Goal: Task Accomplishment & Management: Manage account settings

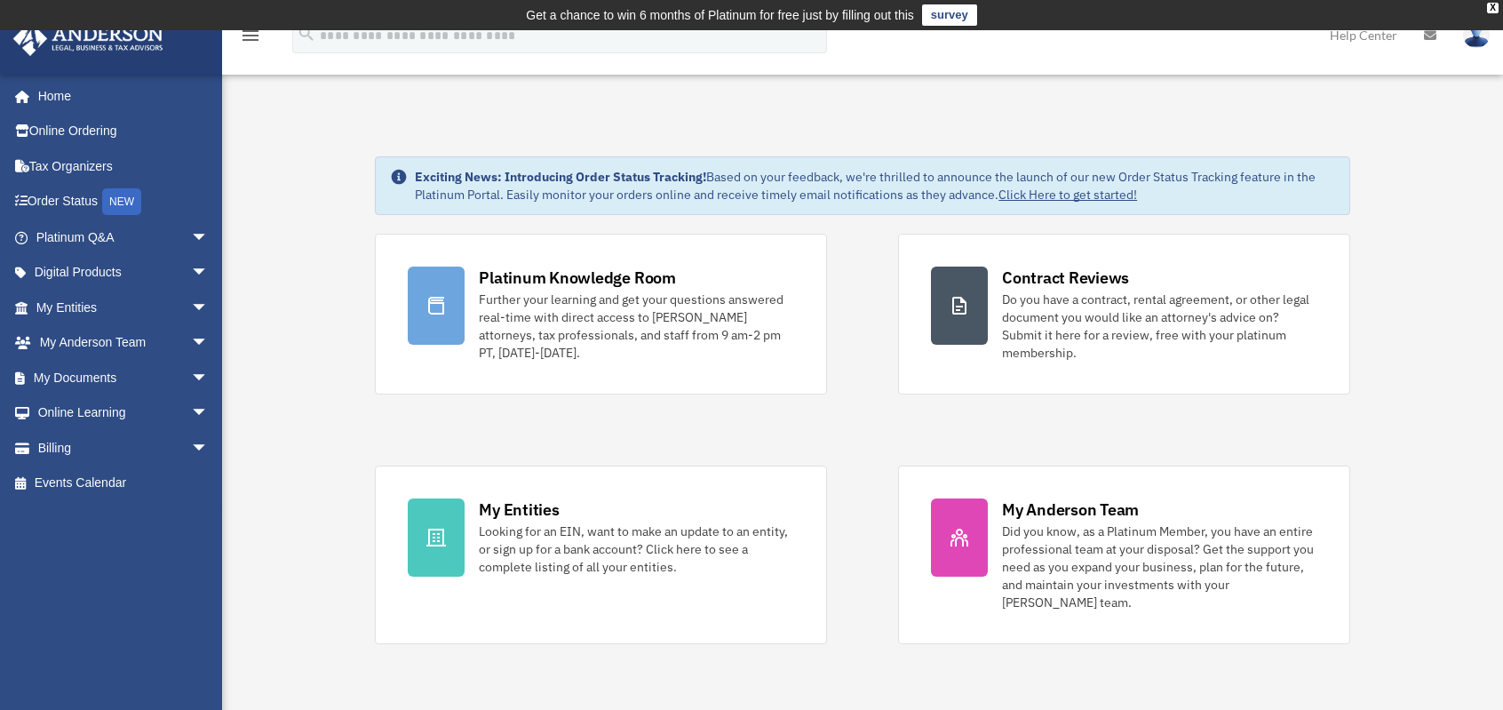
click at [191, 448] on span "arrow_drop_down" at bounding box center [209, 448] width 36 height 36
click at [147, 555] on link "Manage Payments" at bounding box center [130, 555] width 211 height 36
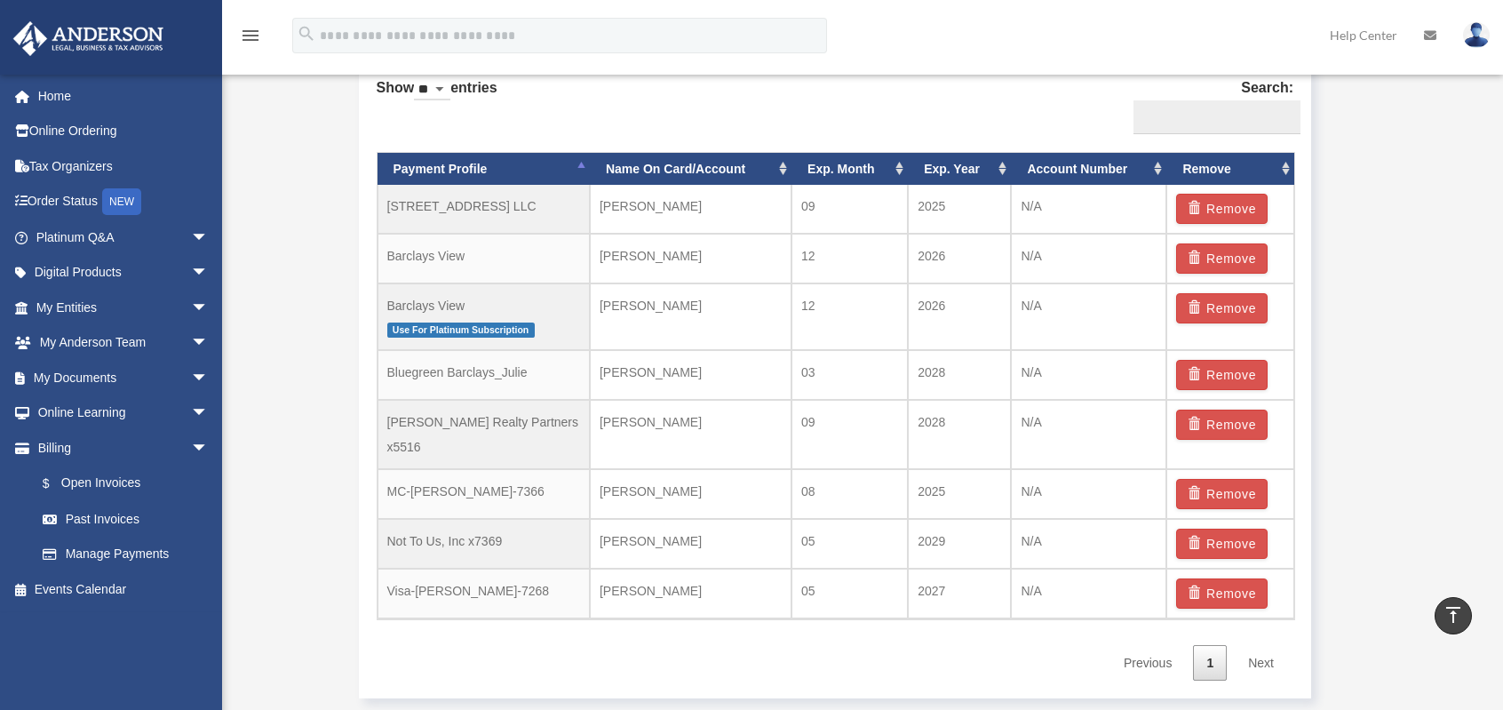
scroll to position [1066, 0]
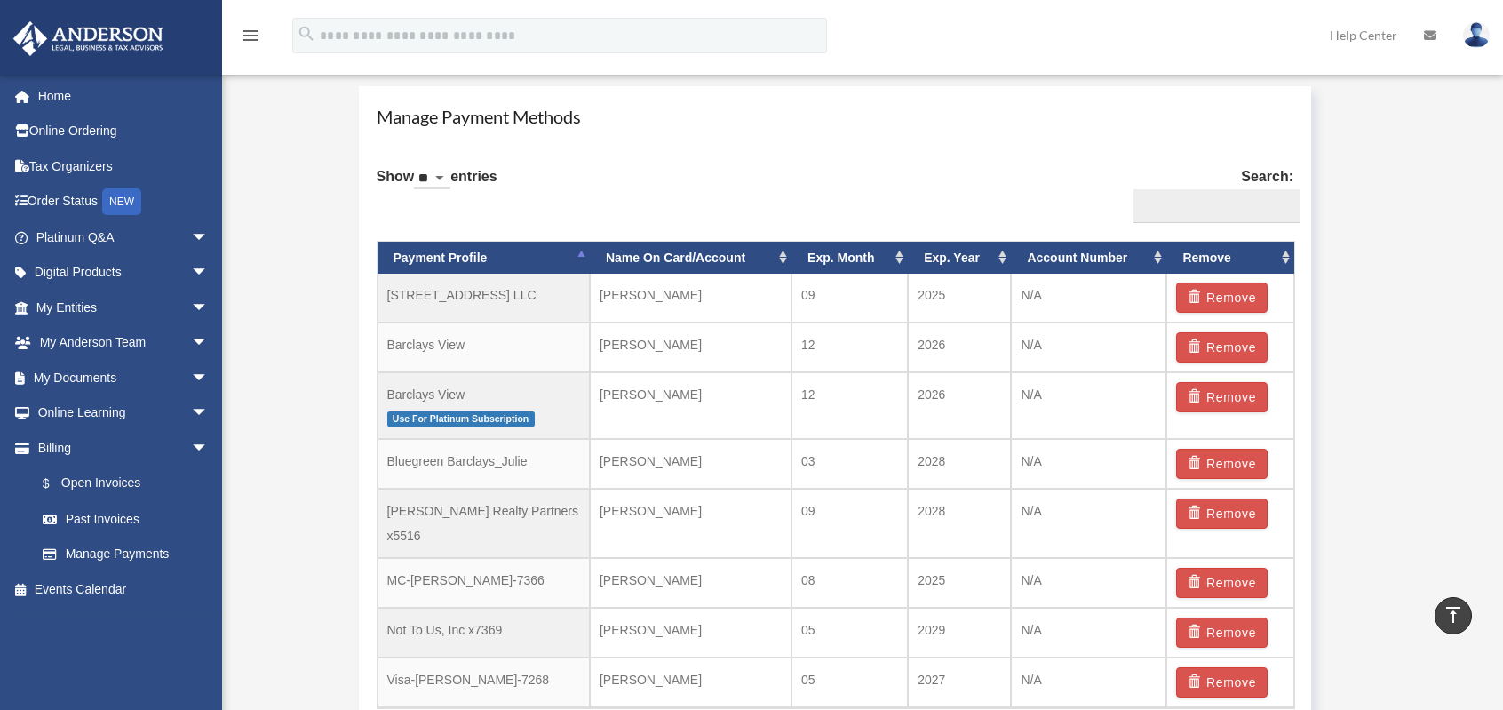
click at [497, 608] on td "Not To Us, Inc x7369" at bounding box center [484, 633] width 212 height 50
click at [519, 608] on td "Not To Us, Inc x7369" at bounding box center [484, 633] width 212 height 50
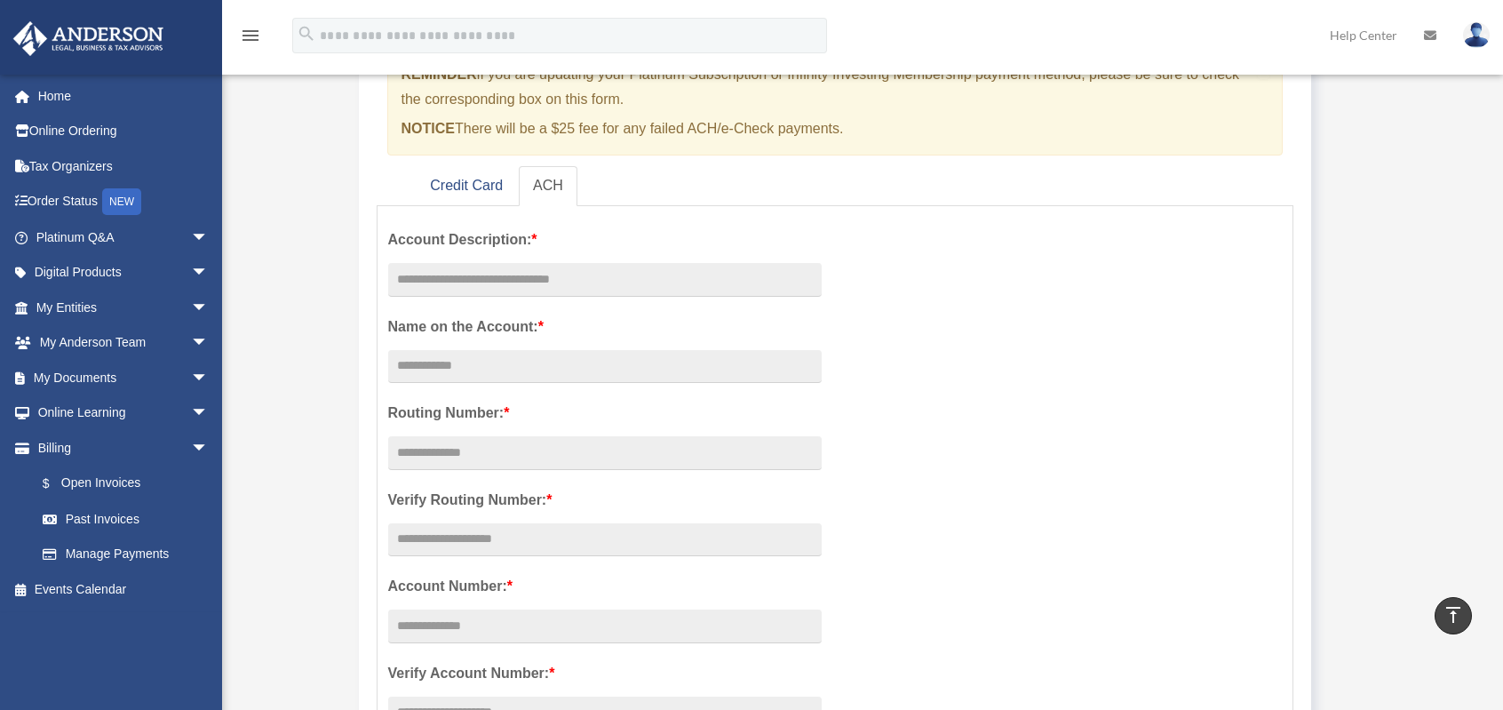
scroll to position [0, 0]
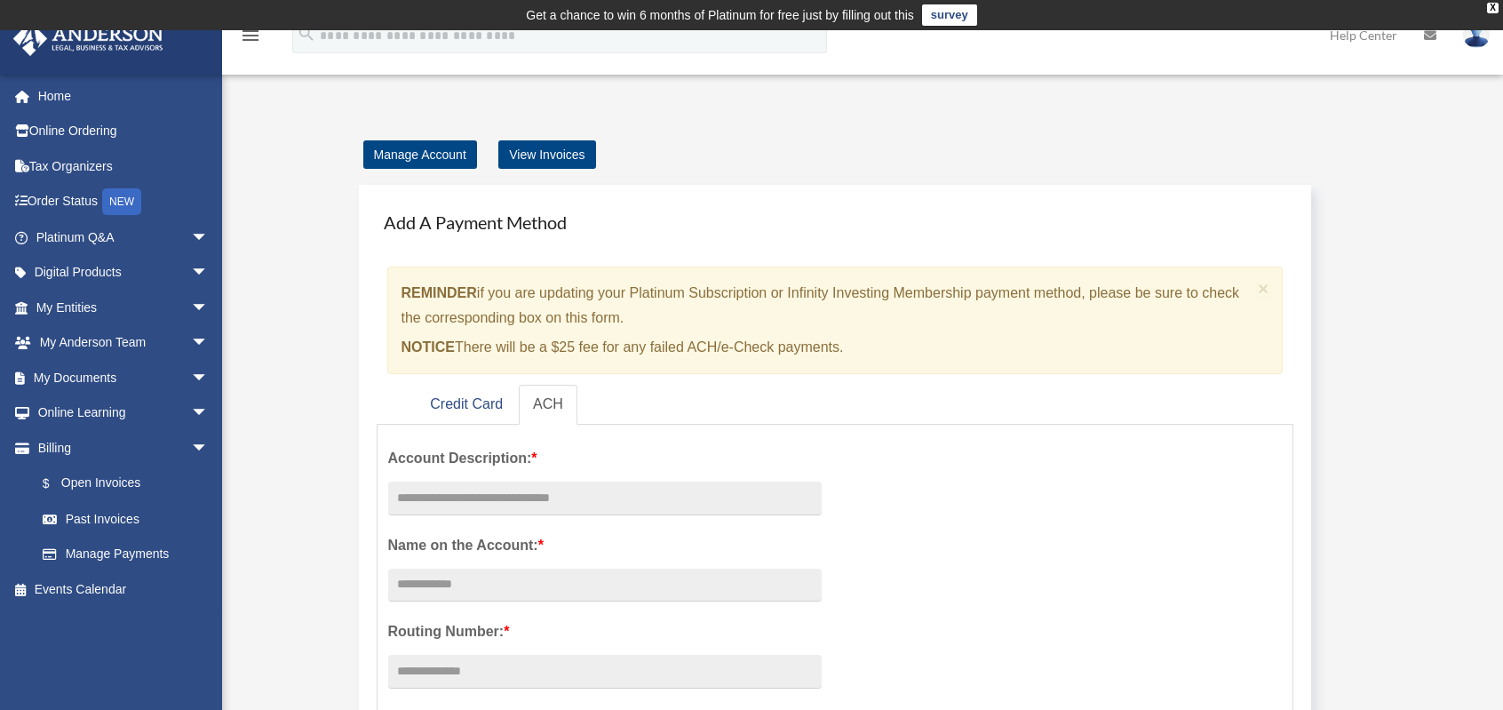
click at [537, 155] on link "View Invoices" at bounding box center [546, 154] width 97 height 28
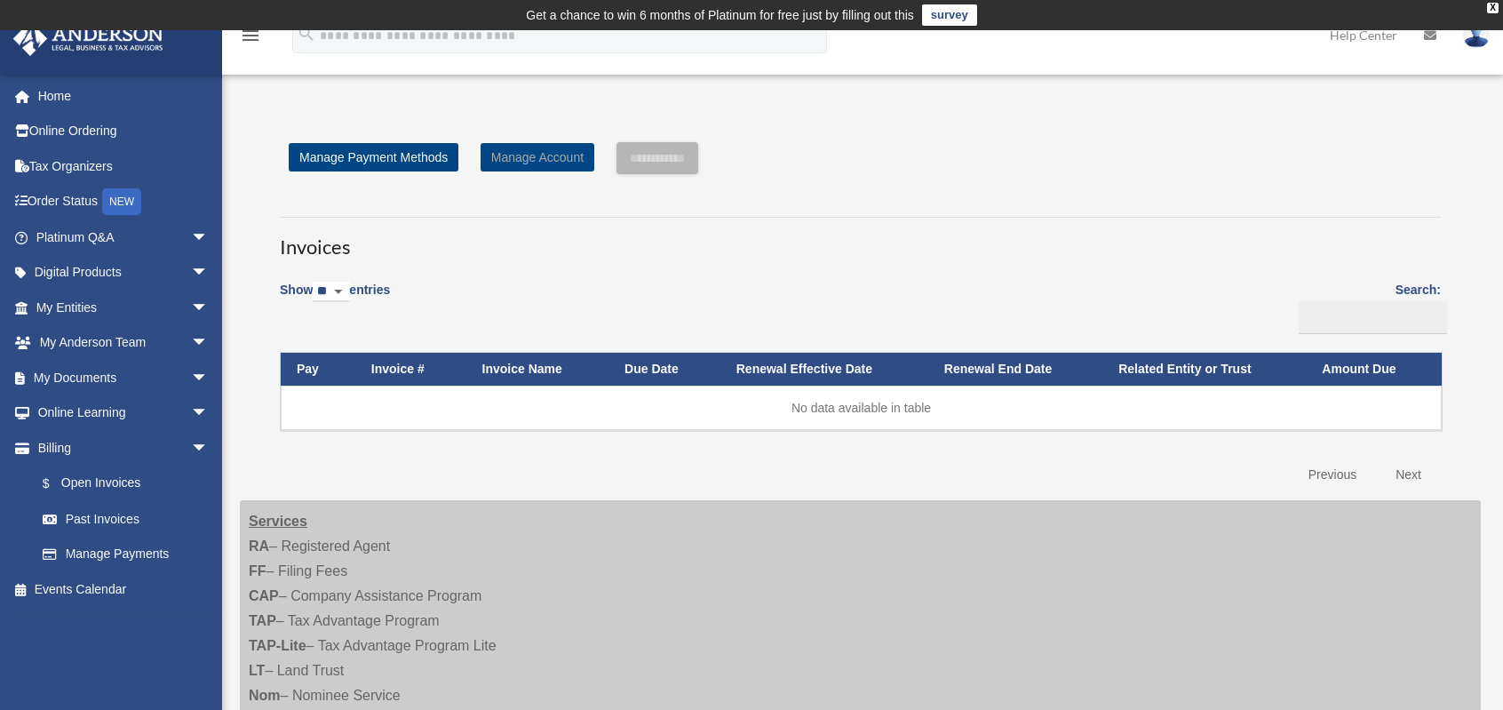
click at [530, 155] on link "Manage Account" at bounding box center [538, 157] width 114 height 28
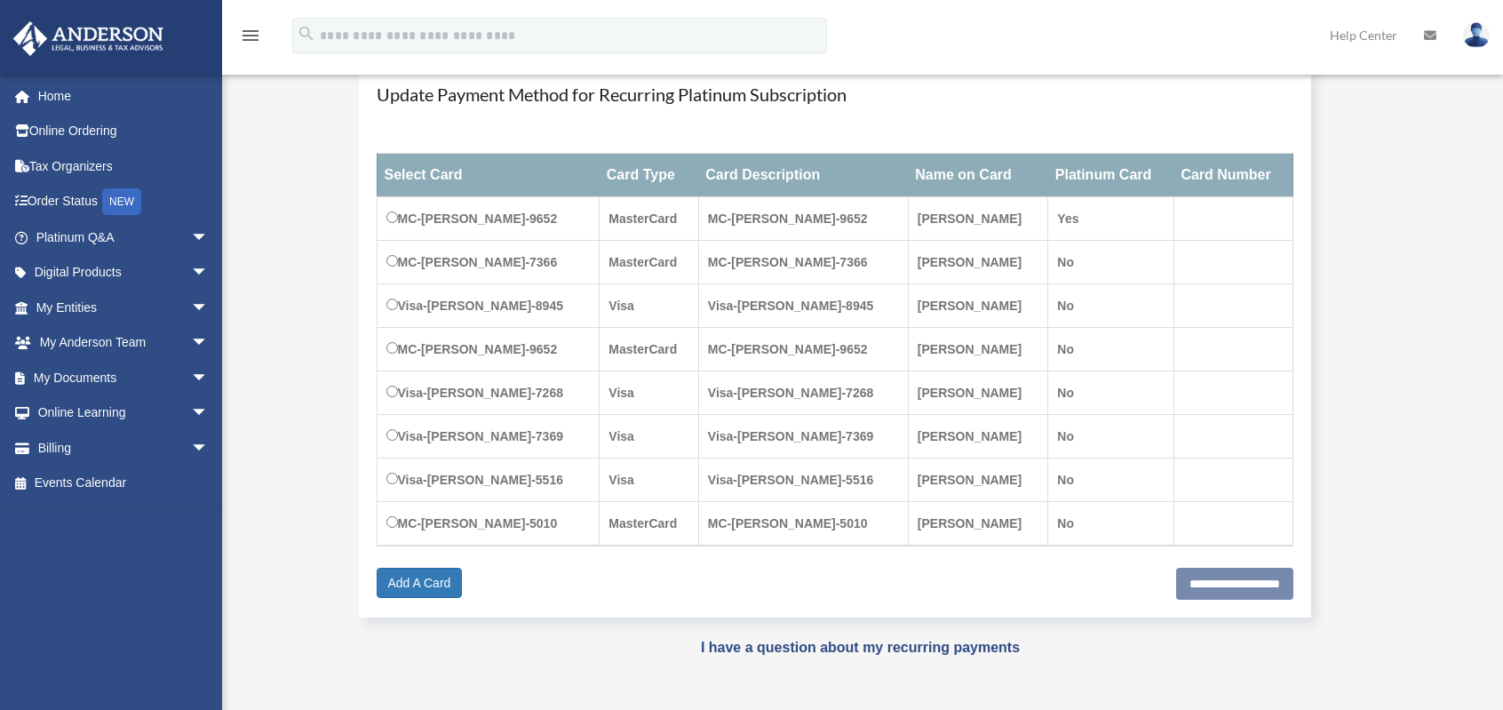
scroll to position [267, 0]
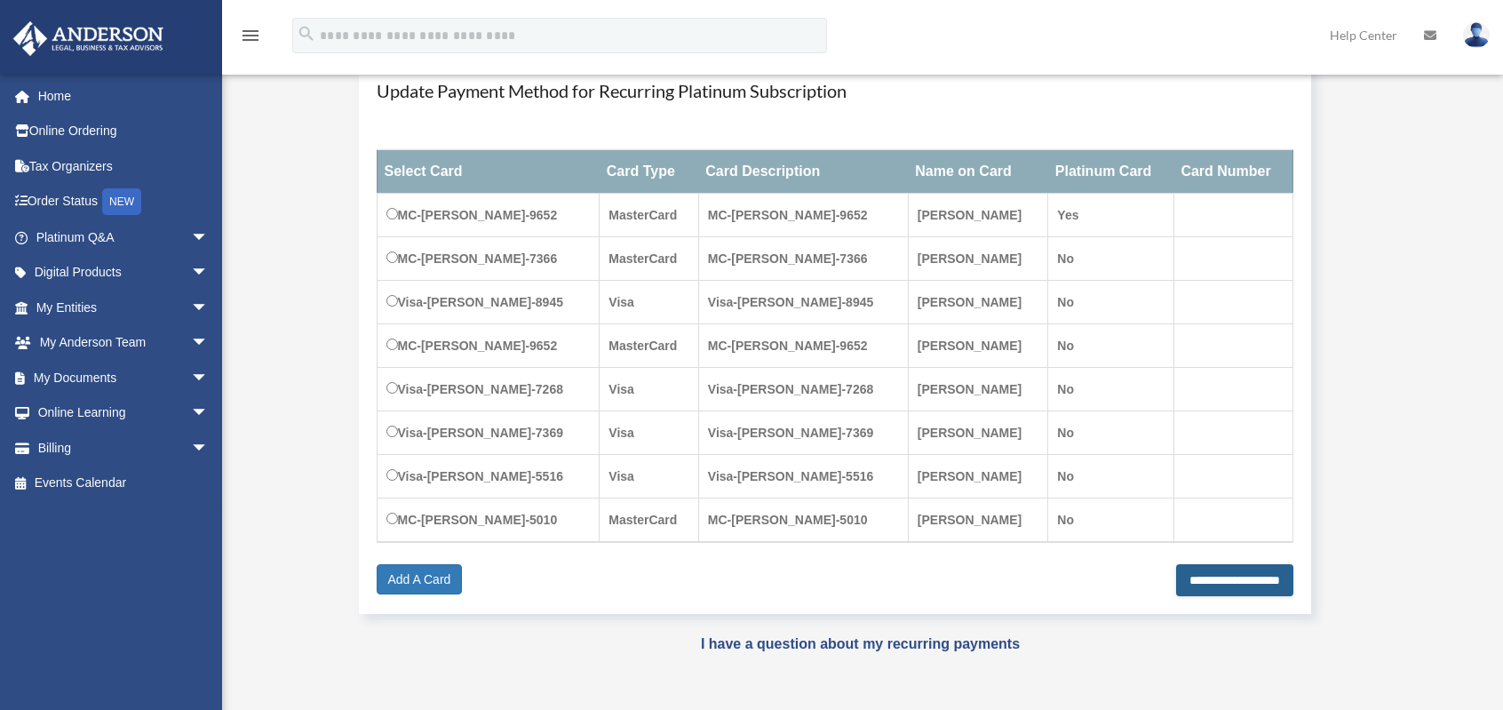
click at [1210, 580] on input "**********" at bounding box center [1234, 580] width 117 height 32
type input "**********"
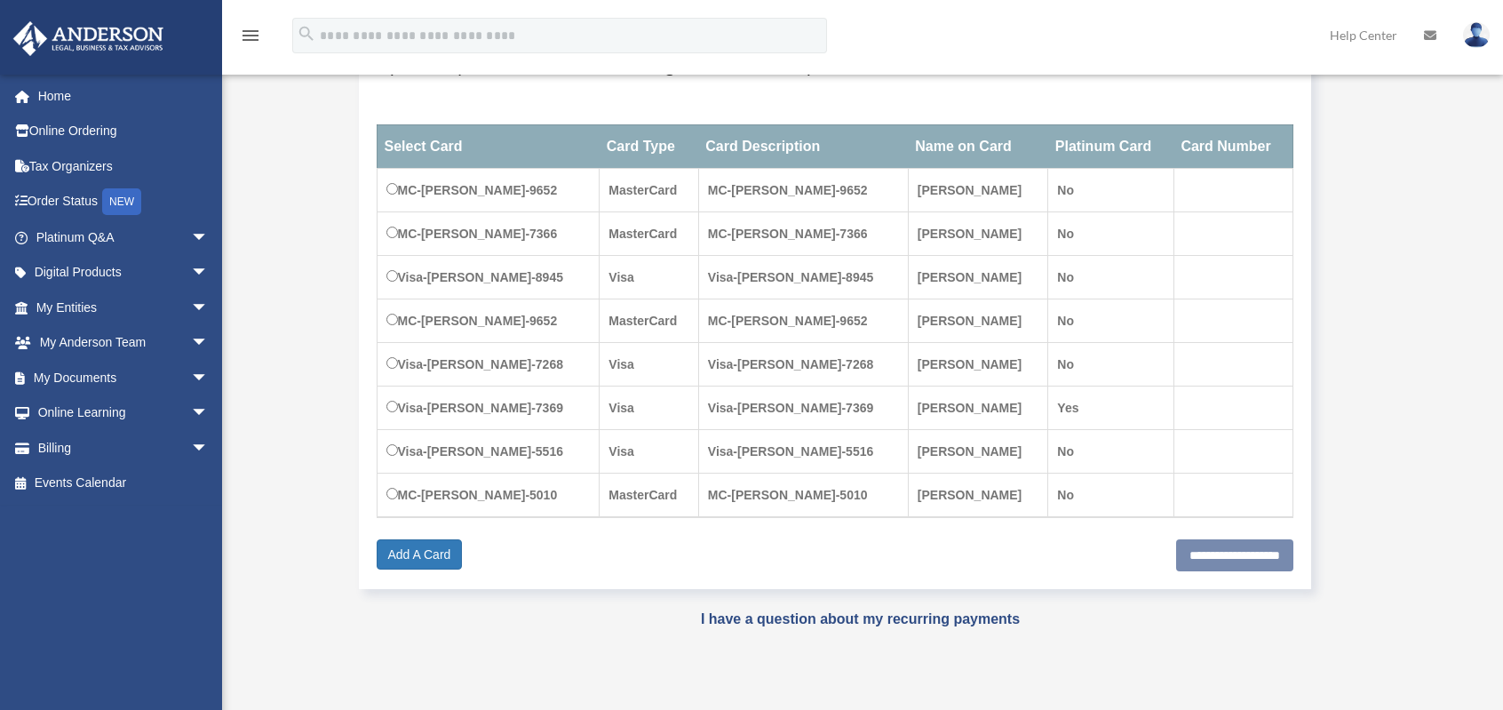
scroll to position [296, 0]
